Goal: Entertainment & Leisure: Consume media (video, audio)

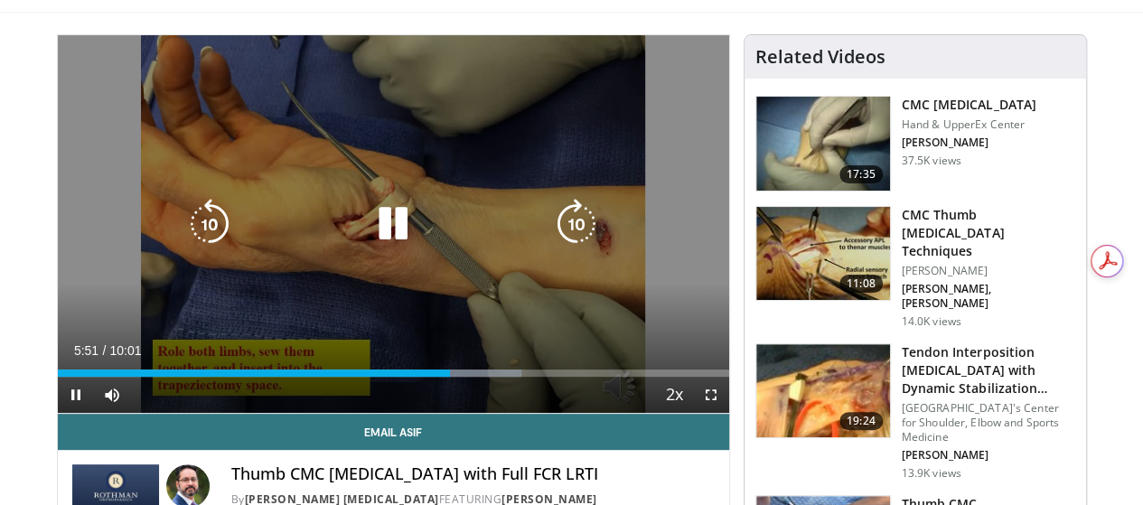
click at [454, 96] on div "10 seconds Tap to unmute" at bounding box center [393, 224] width 671 height 378
click at [370, 242] on icon "Video Player" at bounding box center [393, 224] width 51 height 51
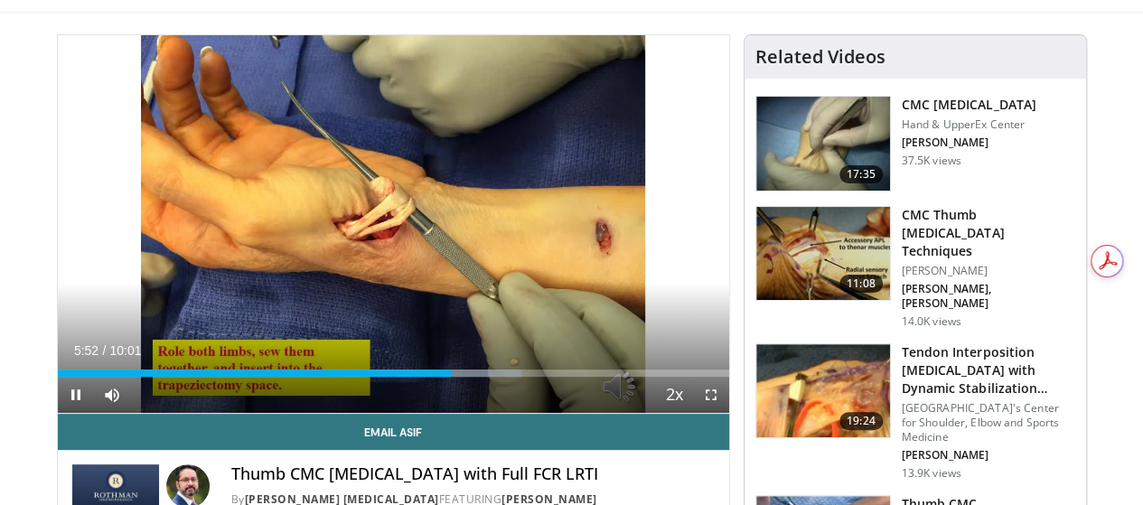
click at [263, 411] on div "Current Time 5:52 / Duration 10:01 Pause Skip Backward Skip Forward Mute Loaded…" at bounding box center [393, 395] width 671 height 36
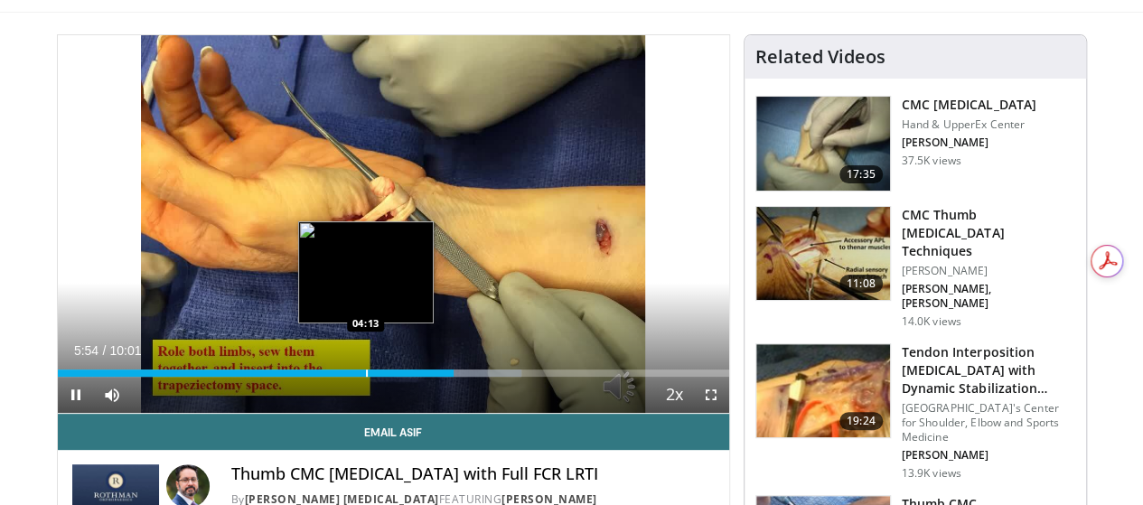
click at [320, 377] on div "Loaded : 69.07% 05:55 04:13" at bounding box center [393, 368] width 671 height 17
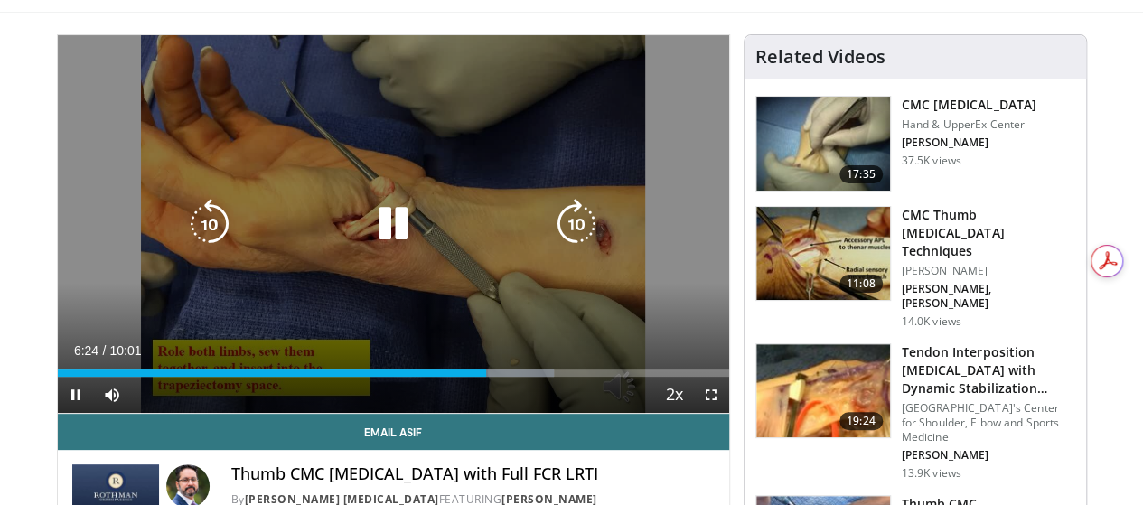
click at [387, 243] on icon "Video Player" at bounding box center [393, 224] width 51 height 51
click at [374, 238] on icon "Video Player" at bounding box center [393, 224] width 51 height 51
click at [407, 242] on div "Video Player" at bounding box center [393, 224] width 403 height 36
click at [385, 248] on icon "Video Player" at bounding box center [393, 224] width 51 height 51
click at [374, 249] on icon "Video Player" at bounding box center [393, 224] width 51 height 51
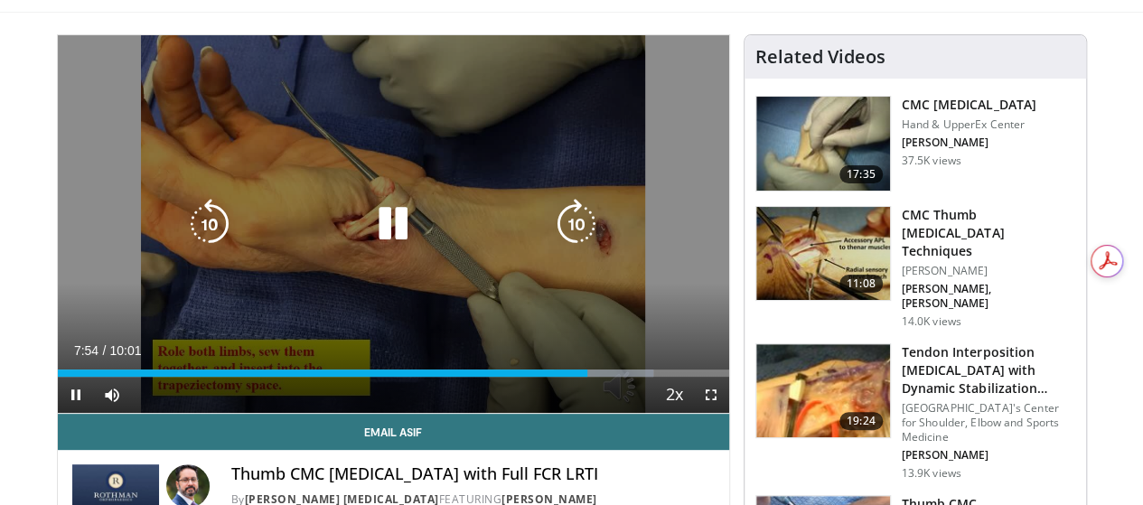
click at [390, 234] on icon "Video Player" at bounding box center [393, 224] width 51 height 51
click at [382, 247] on icon "Video Player" at bounding box center [393, 224] width 51 height 51
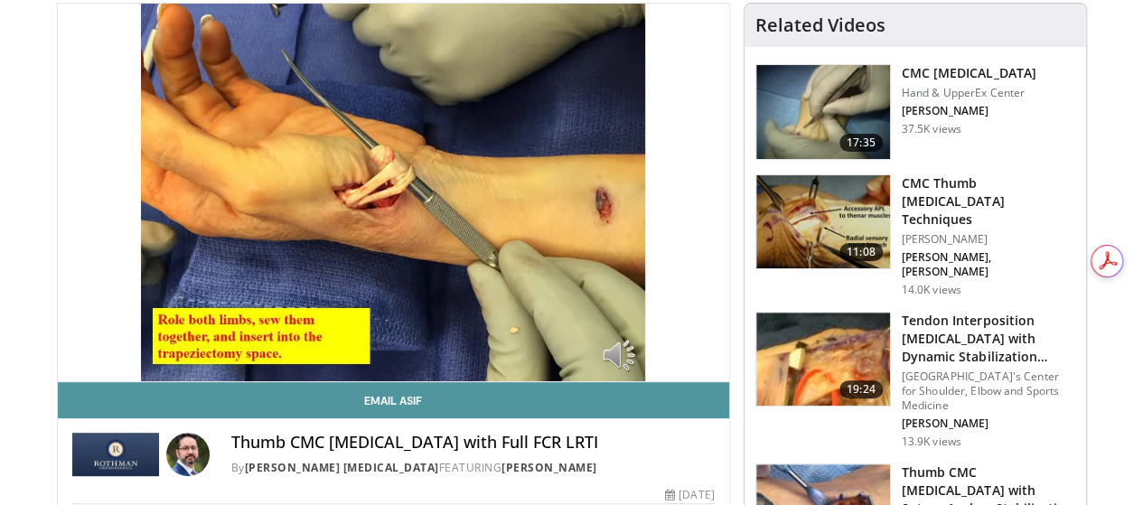
scroll to position [137, 0]
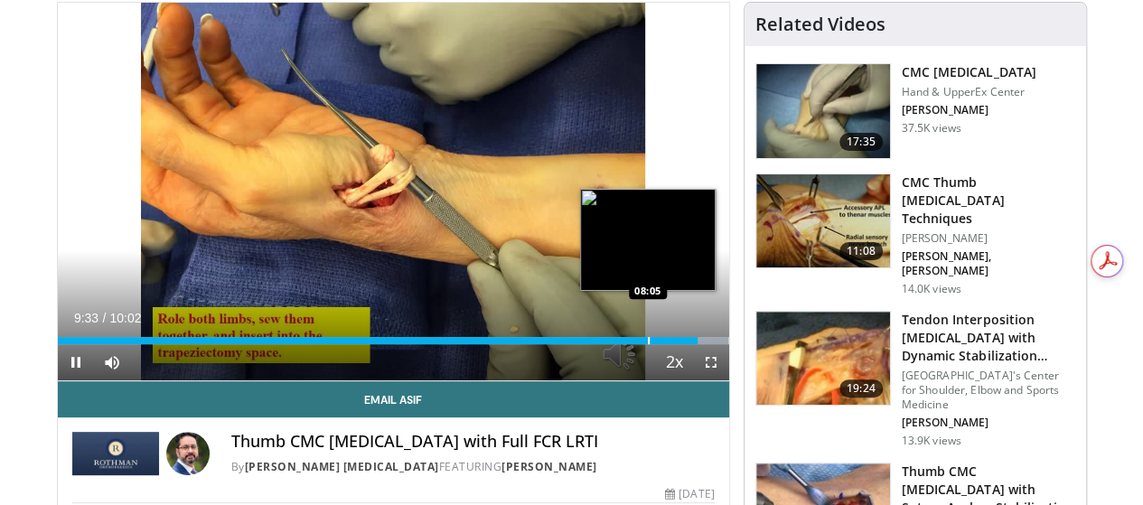
click at [648, 344] on div "Progress Bar" at bounding box center [649, 340] width 2 height 7
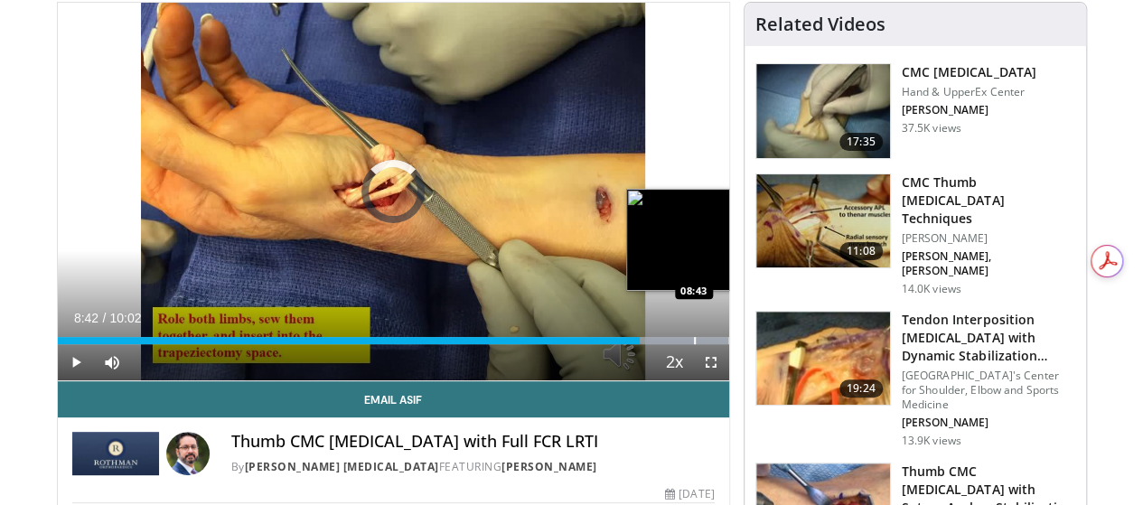
click at [641, 344] on div "09:05" at bounding box center [349, 340] width 583 height 7
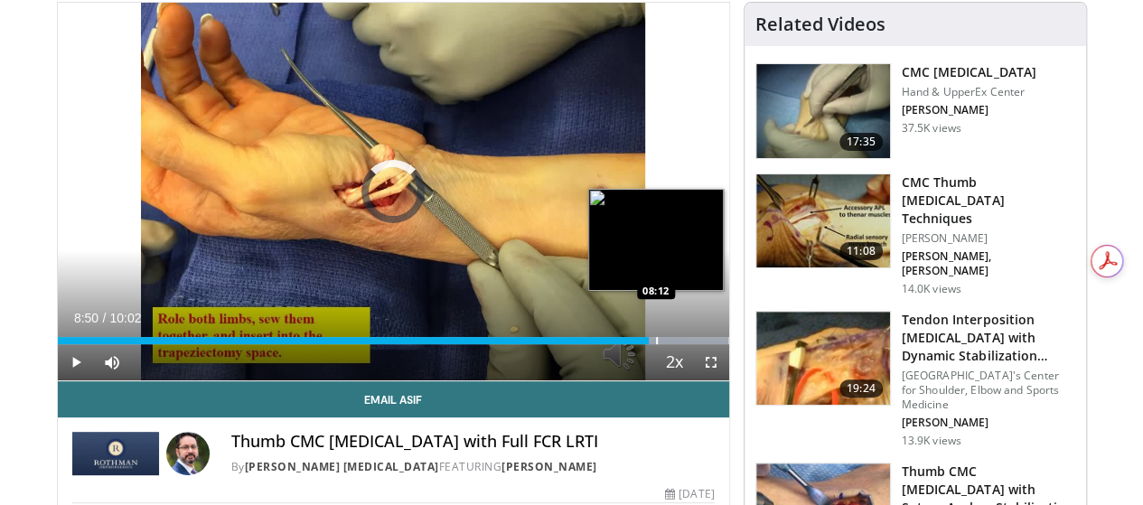
click at [609, 344] on div "Loaded : 100.00% 08:12 08:12" at bounding box center [393, 335] width 671 height 17
